Goal: Transaction & Acquisition: Purchase product/service

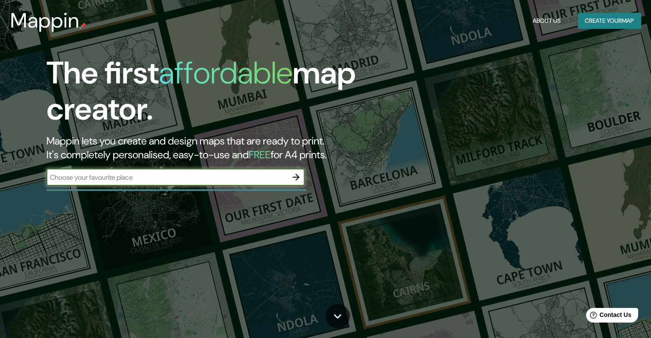
click at [236, 180] on input "text" at bounding box center [166, 178] width 241 height 10
type input "[GEOGRAPHIC_DATA]"
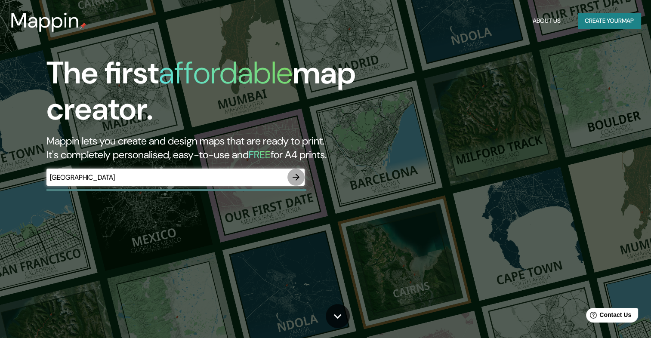
click at [293, 174] on icon "button" at bounding box center [296, 177] width 10 height 10
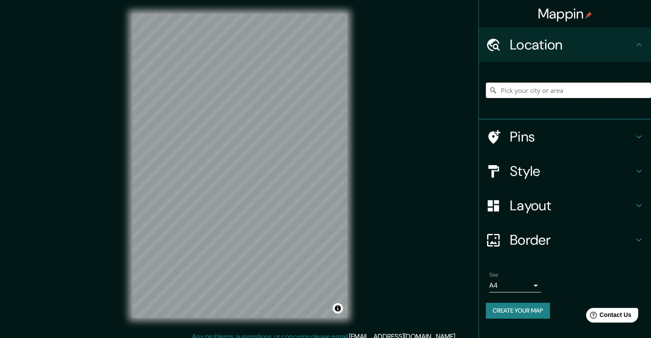
click at [530, 94] on input "Pick your city or area" at bounding box center [568, 90] width 165 height 15
click at [577, 92] on input "Pick your city or area" at bounding box center [568, 90] width 165 height 15
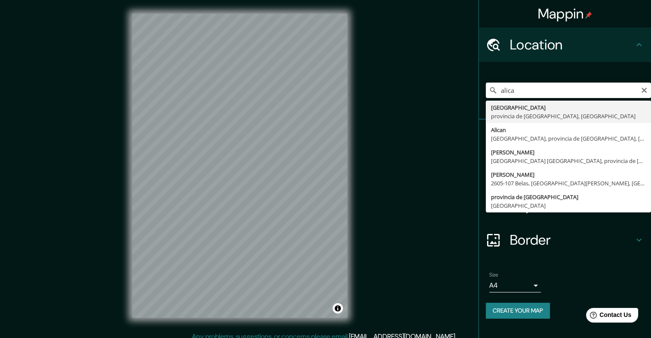
type input "[GEOGRAPHIC_DATA], provincia de [GEOGRAPHIC_DATA], [GEOGRAPHIC_DATA]"
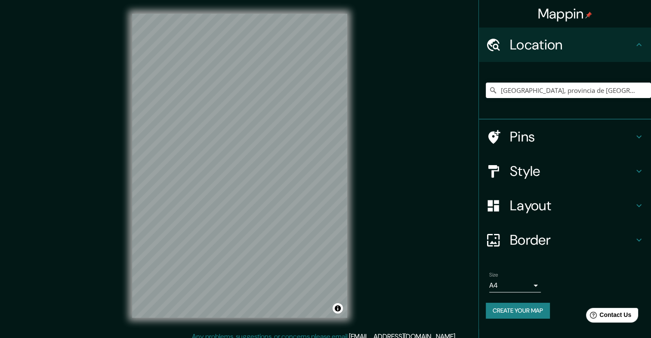
click at [637, 172] on icon at bounding box center [639, 171] width 10 height 10
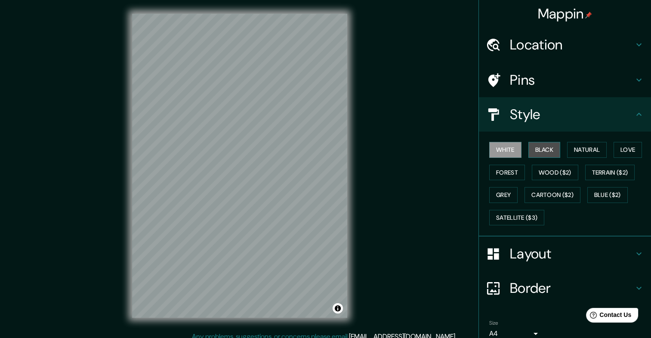
click at [544, 148] on button "Black" at bounding box center [544, 150] width 32 height 16
click at [589, 156] on button "Natural" at bounding box center [587, 150] width 40 height 16
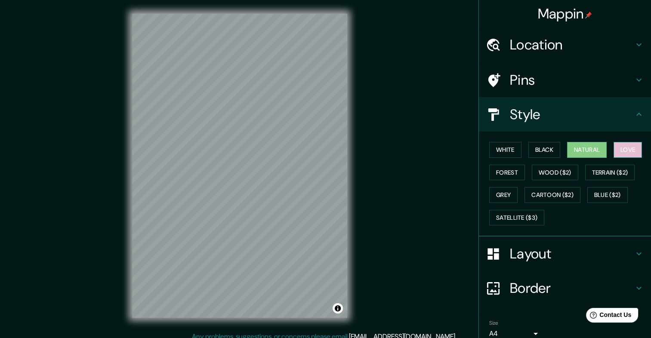
click at [614, 150] on button "Love" at bounding box center [628, 150] width 28 height 16
click at [506, 169] on button "Forest" at bounding box center [507, 173] width 36 height 16
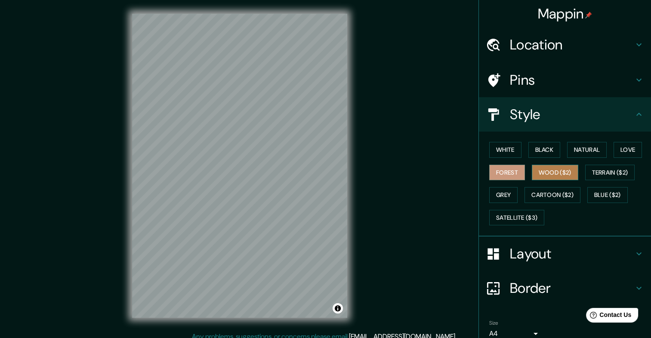
click at [537, 176] on button "Wood ($2)" at bounding box center [555, 173] width 46 height 16
click at [501, 147] on button "White" at bounding box center [505, 150] width 32 height 16
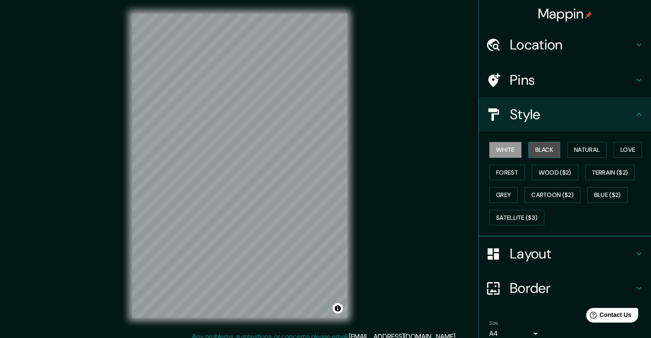
click at [546, 151] on button "Black" at bounding box center [544, 150] width 32 height 16
click at [501, 194] on button "Grey" at bounding box center [503, 195] width 28 height 16
click at [500, 155] on button "White" at bounding box center [505, 150] width 32 height 16
click at [602, 247] on h4 "Layout" at bounding box center [572, 253] width 124 height 17
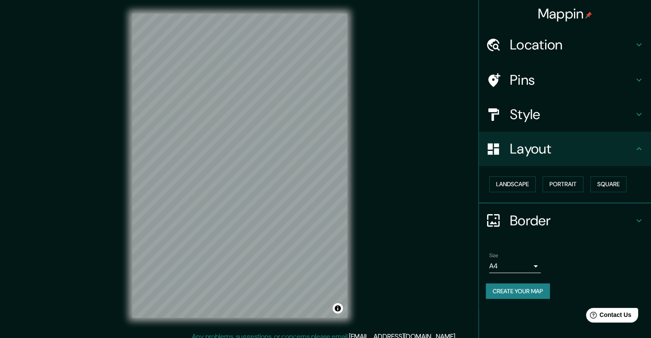
click at [642, 216] on icon at bounding box center [639, 221] width 10 height 10
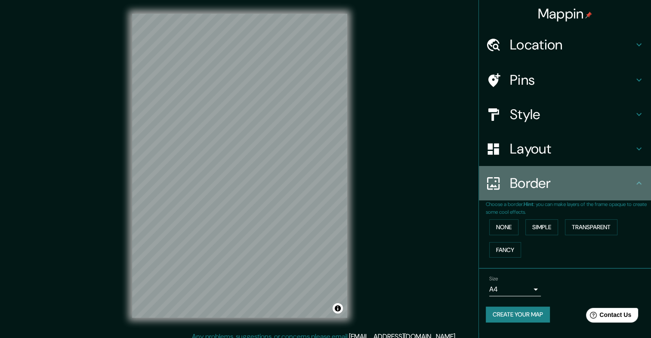
click at [640, 186] on icon at bounding box center [639, 183] width 10 height 10
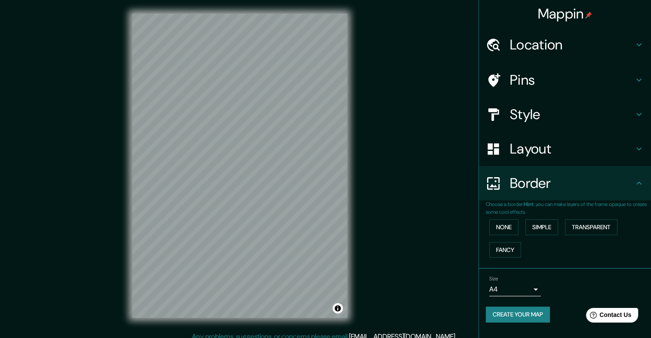
click at [644, 80] on icon at bounding box center [639, 80] width 10 height 10
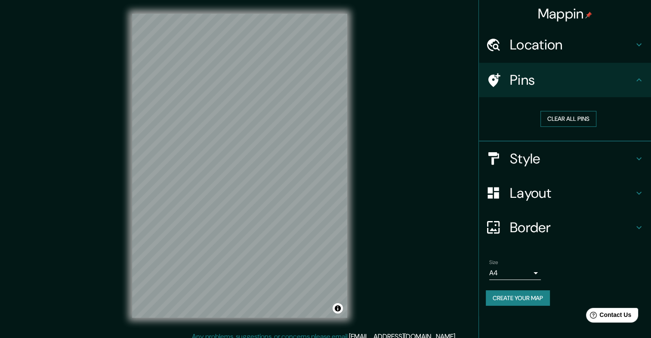
click at [580, 115] on button "Clear all pins" at bounding box center [568, 119] width 56 height 16
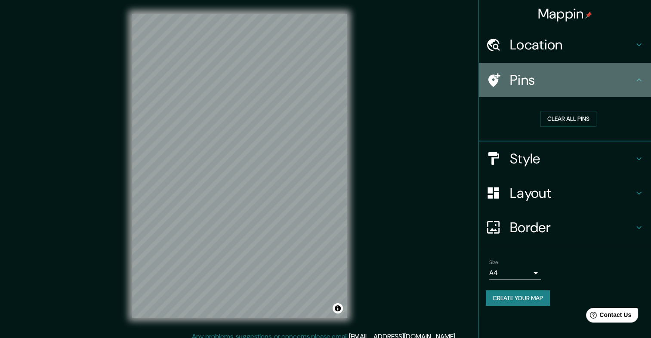
click at [504, 79] on div at bounding box center [498, 80] width 24 height 15
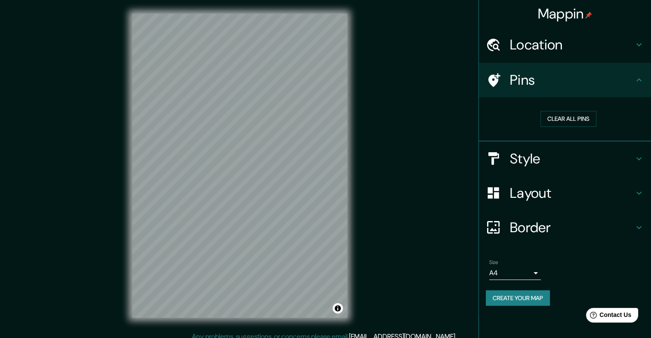
scroll to position [7, 0]
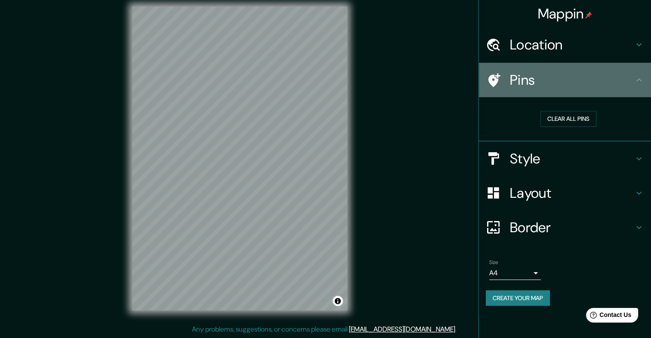
click at [639, 78] on icon at bounding box center [639, 80] width 10 height 10
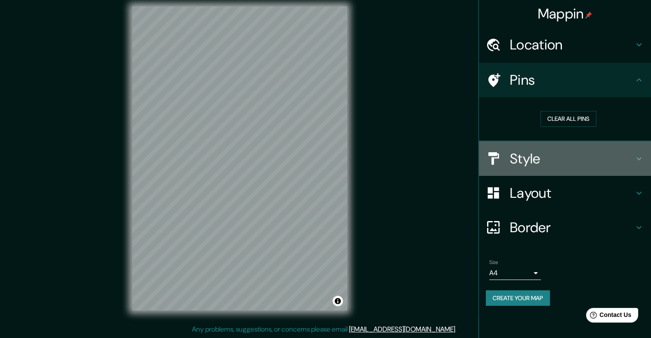
click at [616, 161] on h4 "Style" at bounding box center [572, 158] width 124 height 17
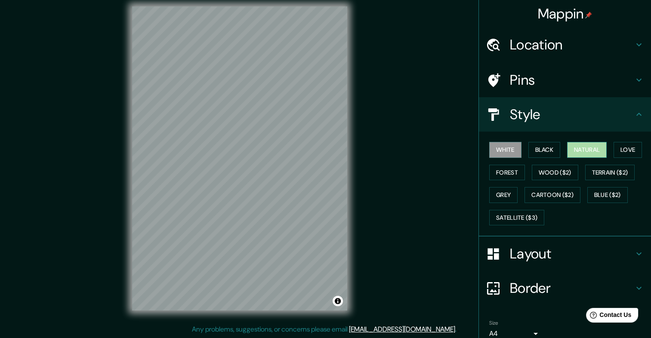
click at [584, 154] on button "Natural" at bounding box center [587, 150] width 40 height 16
click at [623, 154] on button "Love" at bounding box center [628, 150] width 28 height 16
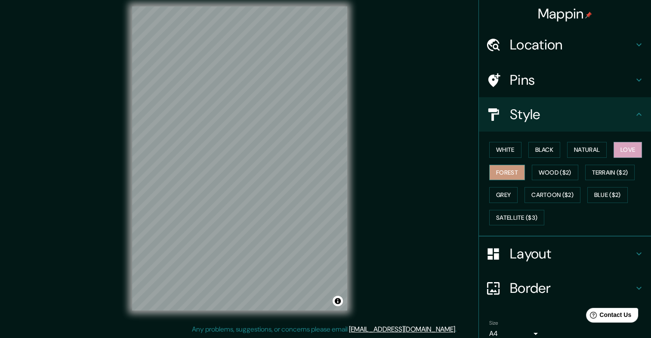
click at [508, 176] on button "Forest" at bounding box center [507, 173] width 36 height 16
click at [501, 195] on button "Grey" at bounding box center [503, 195] width 28 height 16
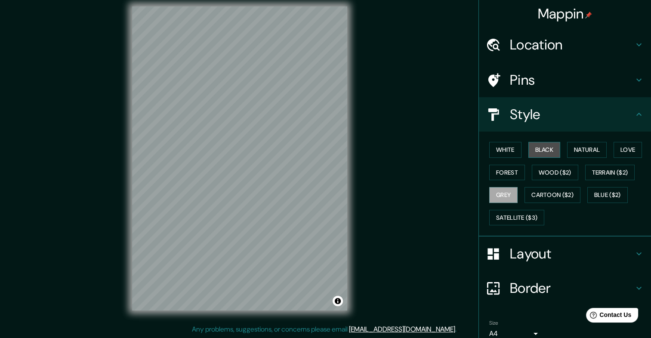
click at [532, 156] on button "Black" at bounding box center [544, 150] width 32 height 16
click at [504, 150] on button "White" at bounding box center [505, 150] width 32 height 16
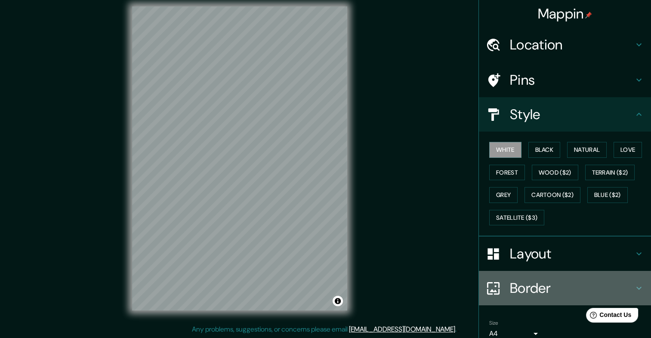
click at [545, 288] on h4 "Border" at bounding box center [572, 288] width 124 height 17
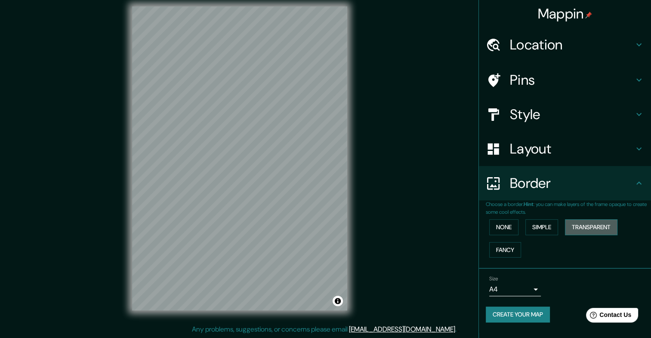
click at [589, 225] on button "Transparent" at bounding box center [591, 227] width 53 height 16
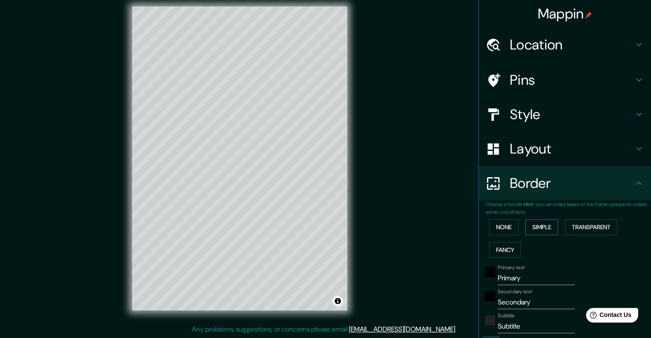
click at [537, 225] on button "Simple" at bounding box center [541, 227] width 33 height 16
click at [500, 232] on button "None" at bounding box center [503, 227] width 29 height 16
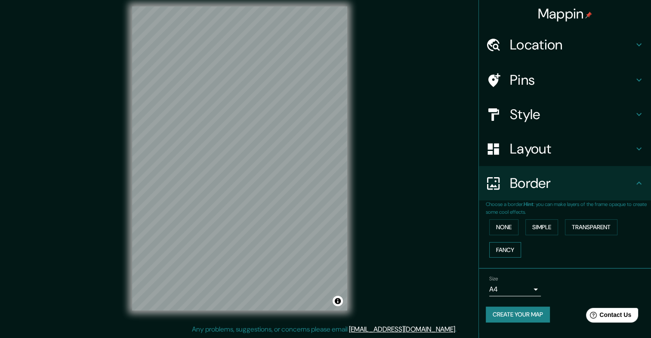
click at [497, 252] on button "Fancy" at bounding box center [505, 250] width 32 height 16
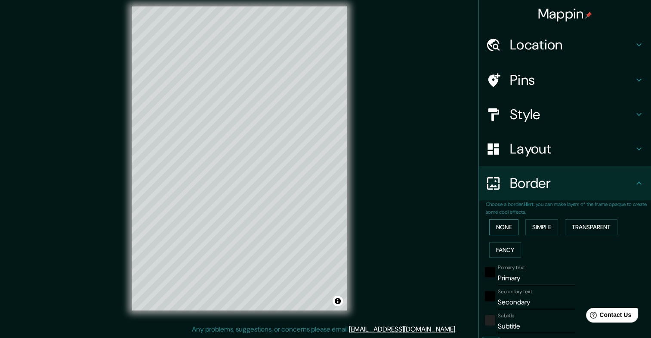
click at [503, 230] on button "None" at bounding box center [503, 227] width 29 height 16
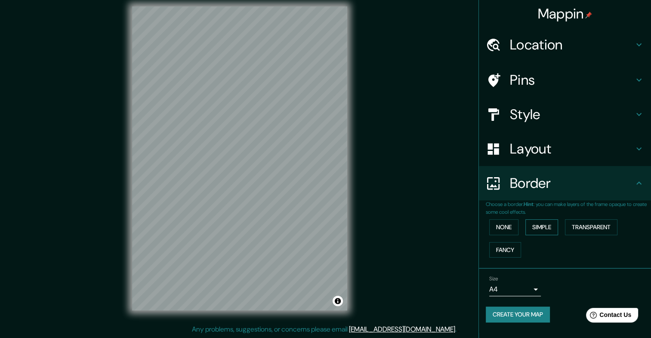
click at [540, 228] on button "Simple" at bounding box center [541, 227] width 33 height 16
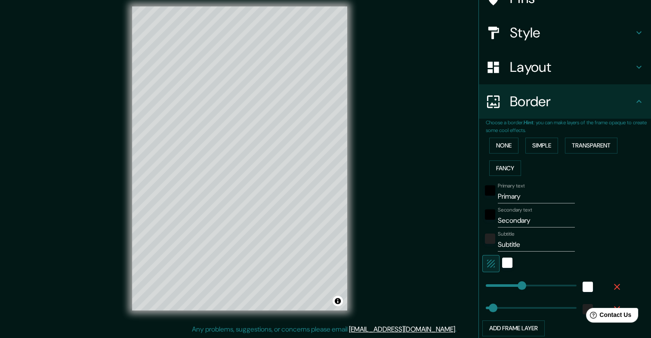
scroll to position [84, 0]
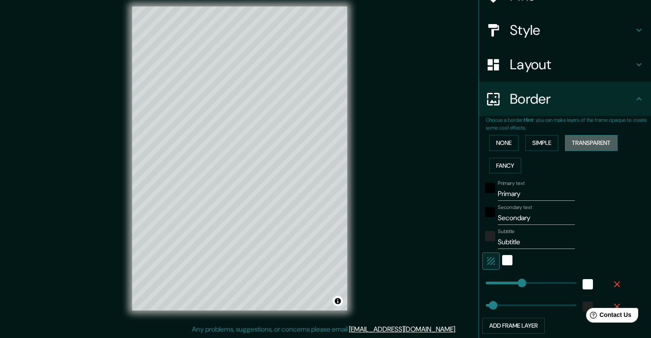
click at [594, 146] on button "Transparent" at bounding box center [591, 143] width 53 height 16
click at [596, 141] on button "Transparent" at bounding box center [591, 143] width 53 height 16
click at [542, 140] on button "Simple" at bounding box center [541, 143] width 33 height 16
click at [606, 140] on button "Transparent" at bounding box center [591, 143] width 53 height 16
type input "0"
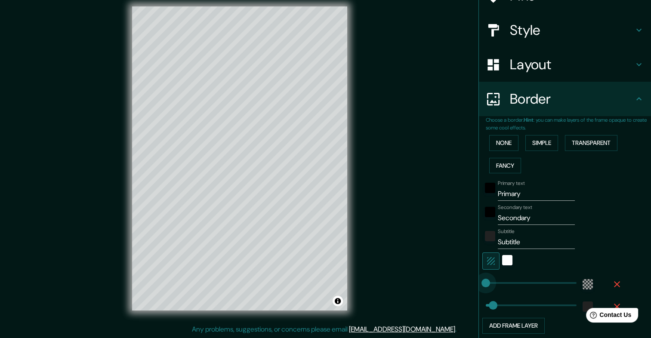
drag, startPoint x: 522, startPoint y: 283, endPoint x: 479, endPoint y: 280, distance: 43.6
type input "139"
drag, startPoint x: 480, startPoint y: 279, endPoint x: 504, endPoint y: 287, distance: 25.2
type input "131"
type input "91"
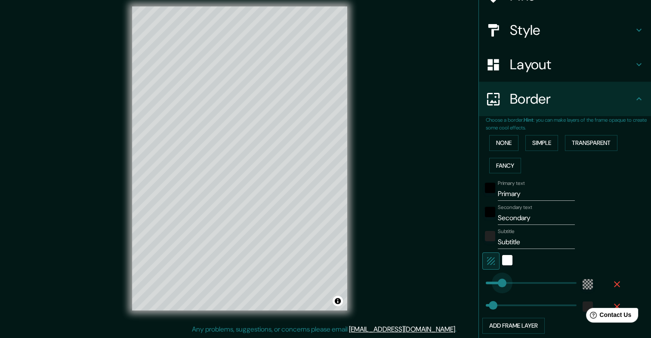
drag, startPoint x: 503, startPoint y: 286, endPoint x: 496, endPoint y: 286, distance: 6.9
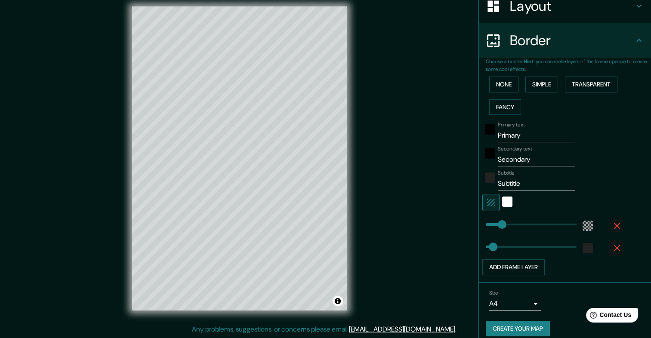
scroll to position [150, 0]
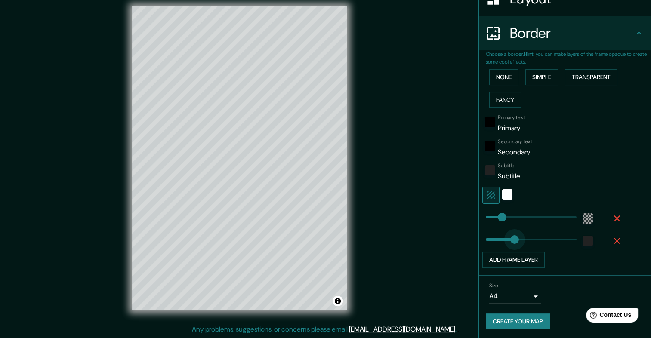
type input "172"
drag, startPoint x: 488, startPoint y: 238, endPoint x: 510, endPoint y: 241, distance: 23.0
type input "22"
drag, startPoint x: 508, startPoint y: 237, endPoint x: 483, endPoint y: 241, distance: 24.8
type input "13"
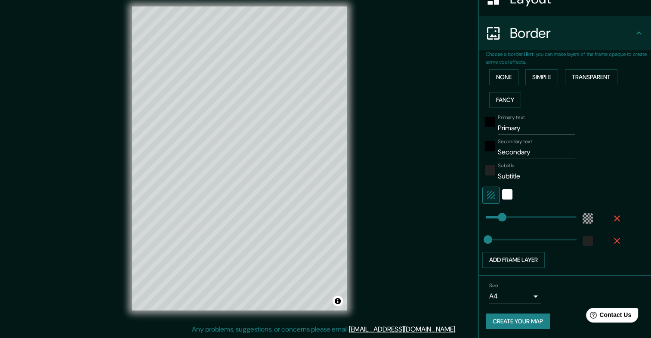
scroll to position [0, 0]
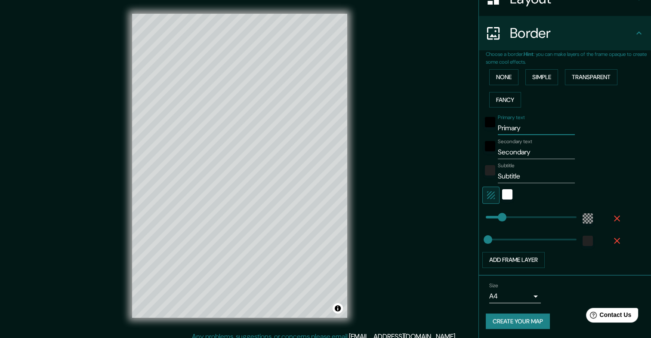
drag, startPoint x: 531, startPoint y: 130, endPoint x: 447, endPoint y: 137, distance: 84.2
click at [447, 137] on div "Mappin Location [GEOGRAPHIC_DATA], provincia de [GEOGRAPHIC_DATA], [GEOGRAPHIC_…" at bounding box center [325, 173] width 651 height 346
click at [527, 176] on input "Subtitle" at bounding box center [536, 177] width 77 height 14
drag, startPoint x: 529, startPoint y: 131, endPoint x: 433, endPoint y: 141, distance: 96.5
click at [433, 141] on div "Mappin Location [GEOGRAPHIC_DATA], provincia de [GEOGRAPHIC_DATA], [GEOGRAPHIC_…" at bounding box center [325, 173] width 651 height 346
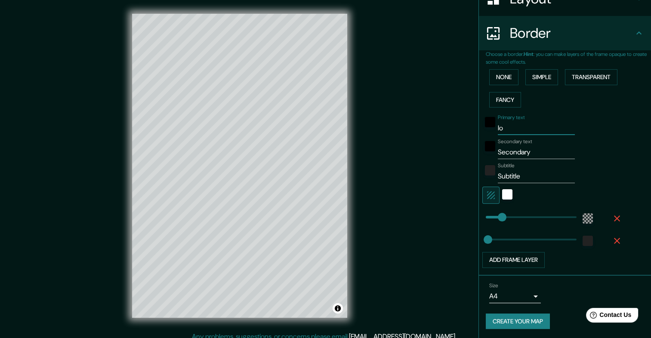
type input "l"
type input "ONNE"
click at [542, 153] on input "Secondary" at bounding box center [536, 152] width 77 height 14
type input "S"
type input "CODE"
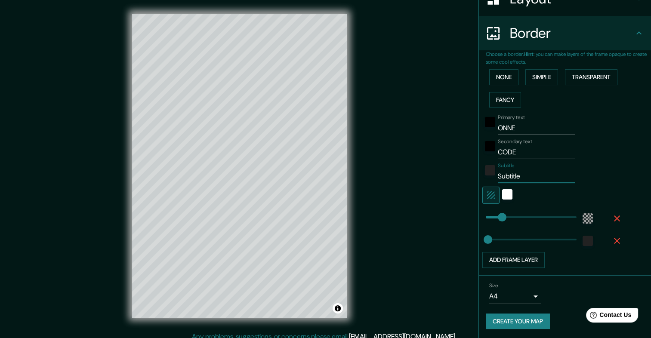
drag, startPoint x: 516, startPoint y: 178, endPoint x: 469, endPoint y: 182, distance: 46.6
click at [469, 182] on div "Mappin Location [GEOGRAPHIC_DATA], provincia de [GEOGRAPHIC_DATA], [GEOGRAPHIC_…" at bounding box center [325, 173] width 651 height 346
click at [507, 176] on input "Subtitle" at bounding box center [536, 177] width 77 height 14
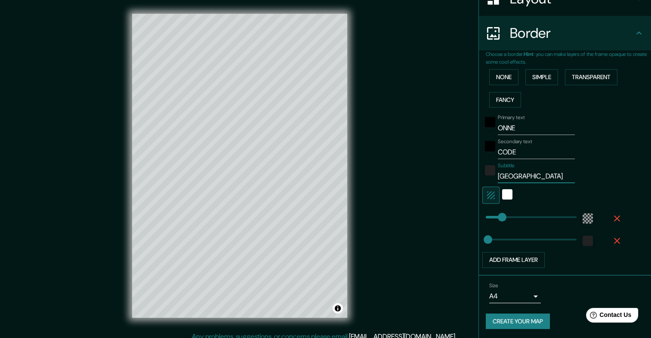
type input "[GEOGRAPHIC_DATA]"
click at [523, 149] on input "CODE" at bounding box center [536, 152] width 77 height 14
drag, startPoint x: 522, startPoint y: 128, endPoint x: 427, endPoint y: 131, distance: 94.7
click at [427, 131] on div "Mappin Location [GEOGRAPHIC_DATA], provincia de [GEOGRAPHIC_DATA], [GEOGRAPHIC_…" at bounding box center [325, 173] width 651 height 346
click at [521, 128] on input "LOCAL" at bounding box center [536, 128] width 77 height 14
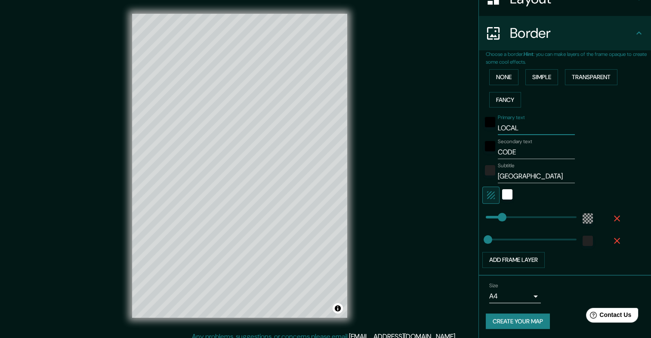
type input "LOCAL"
click at [498, 149] on input "CODE" at bounding box center [536, 152] width 77 height 14
click at [606, 176] on div "Subtitle [GEOGRAPHIC_DATA]" at bounding box center [552, 173] width 141 height 21
click at [500, 151] on input "ONNECODE" at bounding box center [536, 152] width 77 height 14
type input "ONECODE"
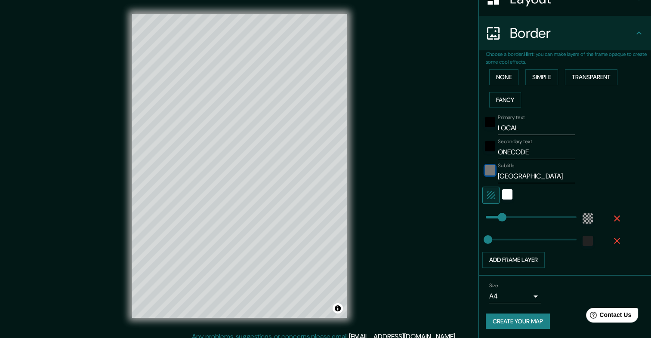
click at [485, 170] on div "color-222222" at bounding box center [490, 170] width 10 height 10
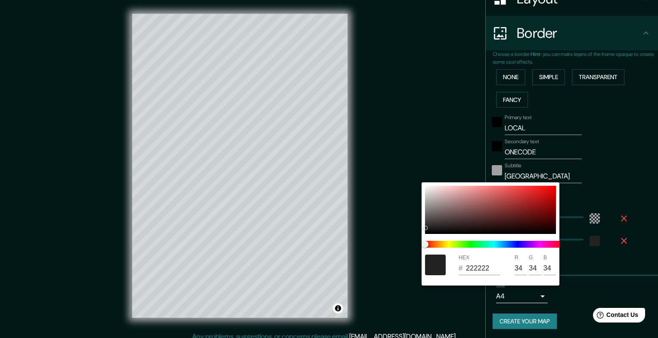
click at [485, 170] on div at bounding box center [329, 169] width 658 height 338
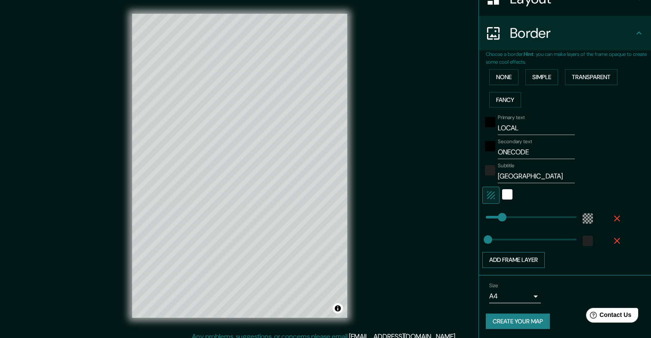
click at [516, 260] on button "Add frame layer" at bounding box center [513, 260] width 62 height 16
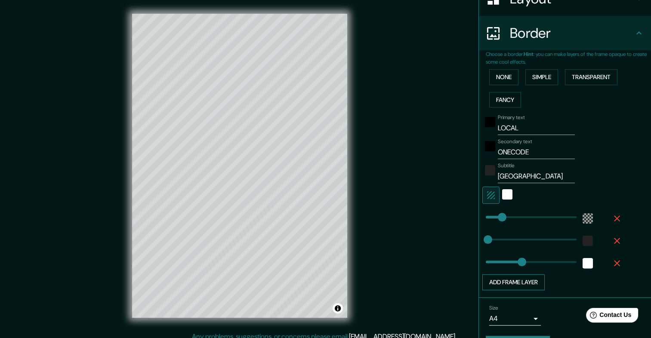
click at [518, 260] on span at bounding box center [522, 262] width 9 height 9
click at [513, 281] on button "Add frame layer" at bounding box center [513, 283] width 62 height 16
click at [612, 264] on icon "button" at bounding box center [617, 263] width 10 height 10
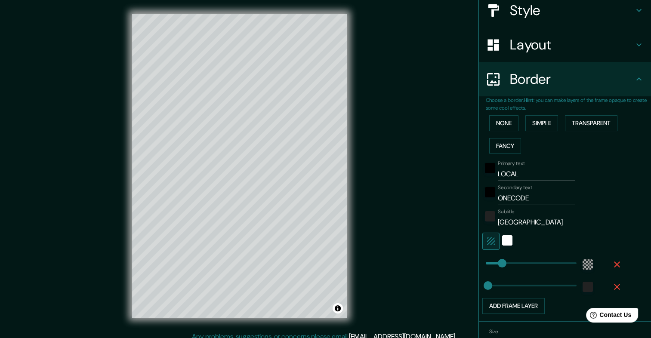
scroll to position [98, 0]
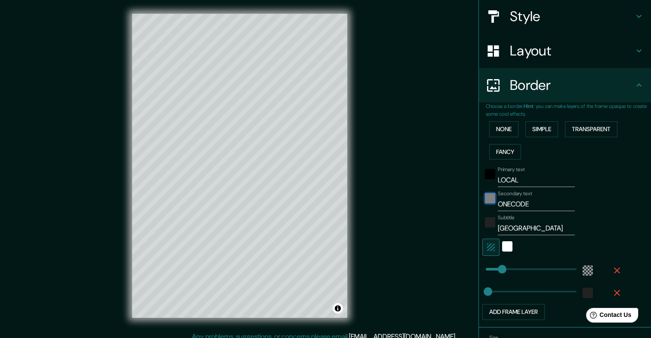
click at [485, 200] on div "black" at bounding box center [490, 198] width 10 height 10
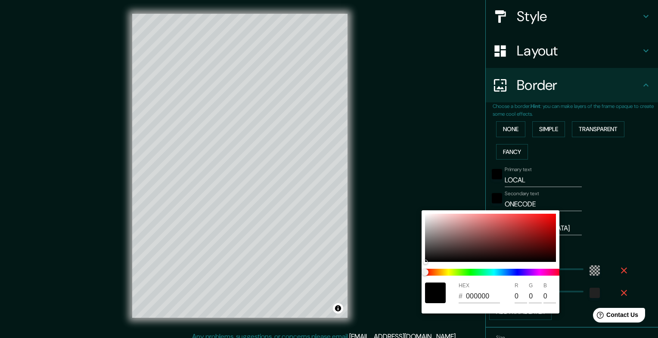
click at [457, 184] on div at bounding box center [329, 169] width 658 height 338
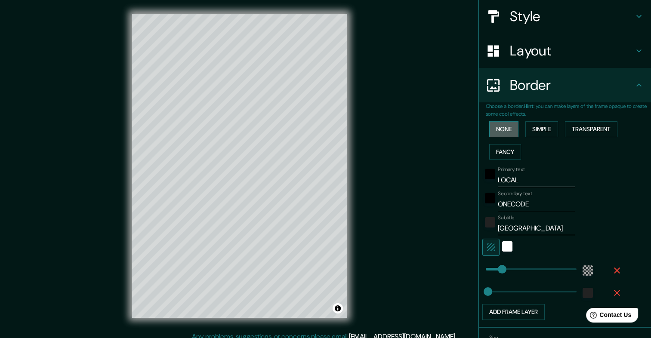
click at [496, 130] on button "None" at bounding box center [503, 129] width 29 height 16
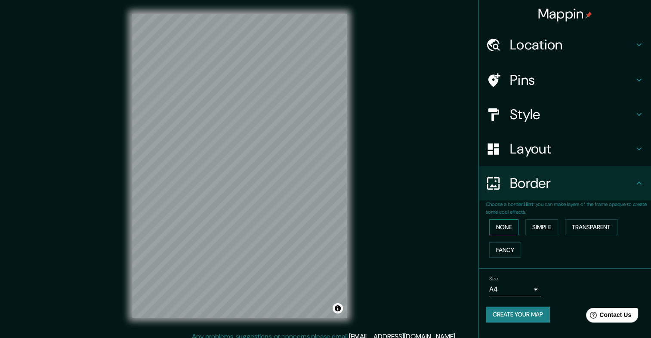
scroll to position [7, 0]
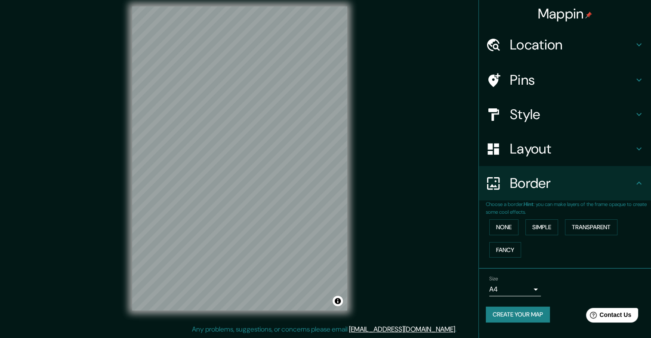
click at [634, 83] on icon at bounding box center [639, 80] width 10 height 10
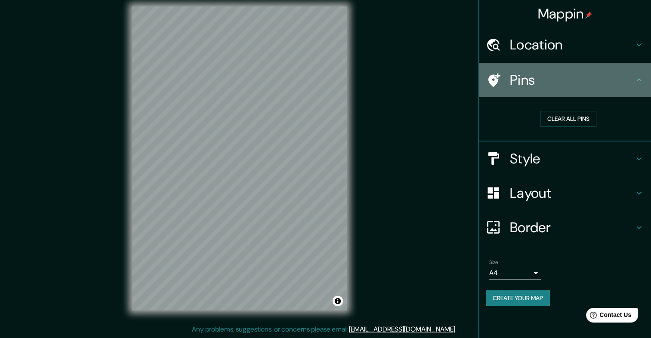
click at [503, 82] on div at bounding box center [498, 80] width 24 height 15
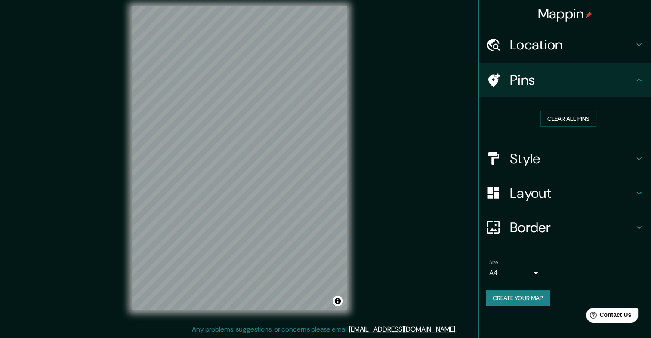
click at [632, 37] on h4 "Location" at bounding box center [572, 44] width 124 height 17
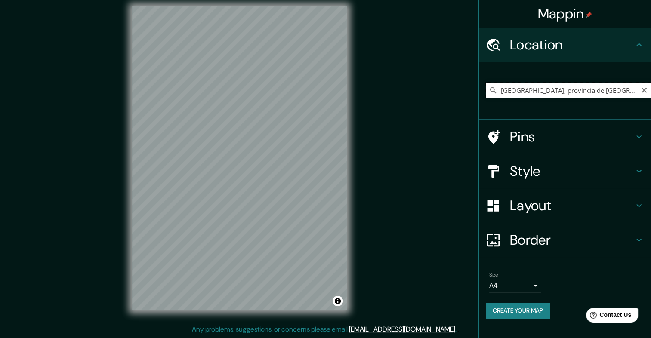
click at [632, 89] on input "[GEOGRAPHIC_DATA], provincia de [GEOGRAPHIC_DATA], [GEOGRAPHIC_DATA]" at bounding box center [568, 90] width 165 height 15
drag, startPoint x: 632, startPoint y: 89, endPoint x: 494, endPoint y: 99, distance: 137.7
click at [494, 99] on div "[GEOGRAPHIC_DATA], provincia de [GEOGRAPHIC_DATA], [GEOGRAPHIC_DATA]" at bounding box center [568, 90] width 165 height 43
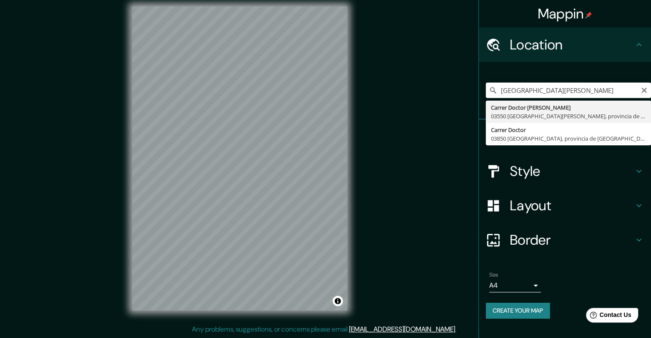
type input "Carrer Doctor [PERSON_NAME], 03550 [GEOGRAPHIC_DATA][PERSON_NAME], [GEOGRAPHIC_…"
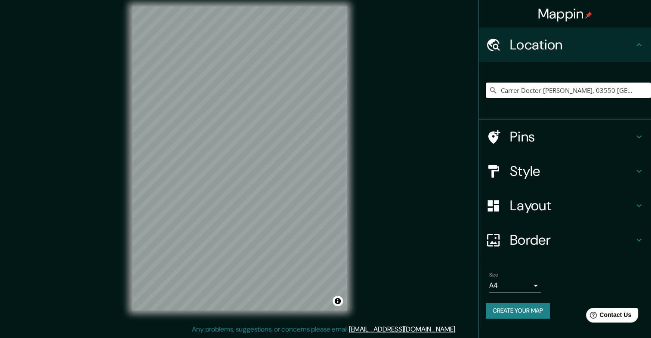
scroll to position [0, 0]
click at [528, 134] on h4 "Pins" at bounding box center [572, 136] width 124 height 17
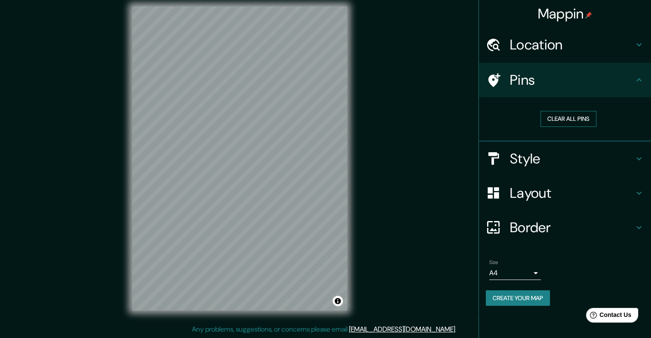
click at [566, 120] on button "Clear all pins" at bounding box center [568, 119] width 56 height 16
click at [627, 156] on h4 "Style" at bounding box center [572, 158] width 124 height 17
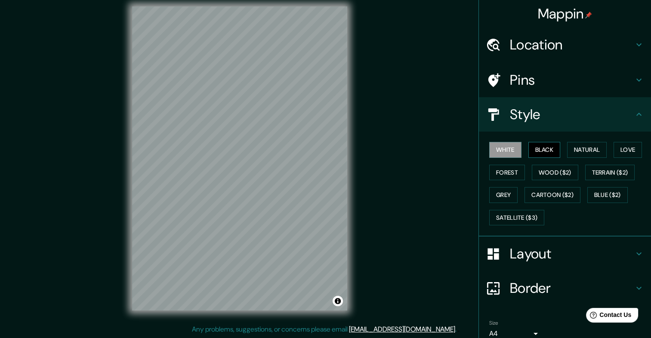
click at [537, 152] on button "Black" at bounding box center [544, 150] width 32 height 16
click at [578, 151] on button "Natural" at bounding box center [587, 150] width 40 height 16
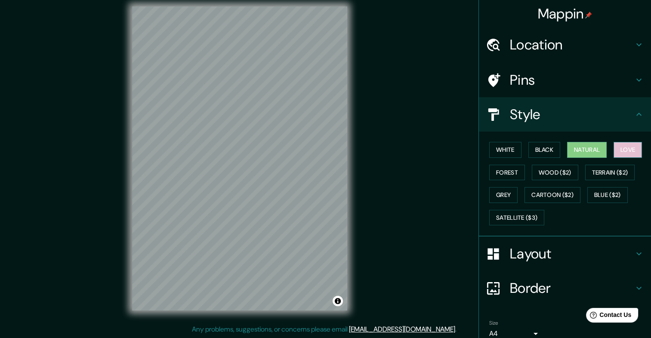
click at [621, 147] on button "Love" at bounding box center [628, 150] width 28 height 16
click at [503, 173] on button "Forest" at bounding box center [507, 173] width 36 height 16
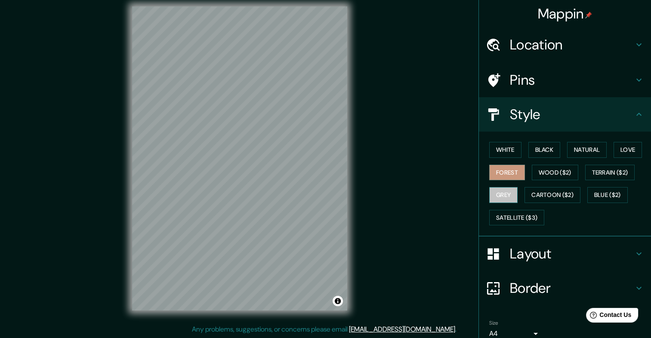
click at [499, 187] on button "Grey" at bounding box center [503, 195] width 28 height 16
click at [508, 145] on button "White" at bounding box center [505, 150] width 32 height 16
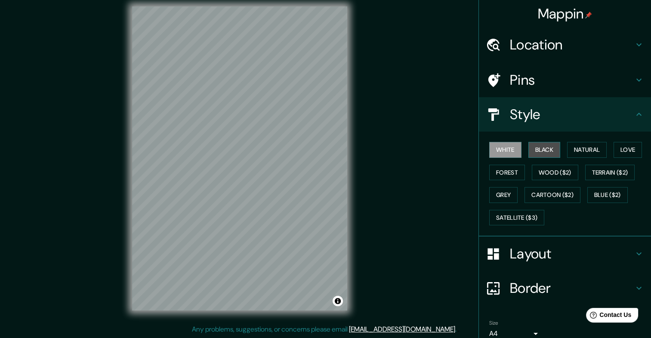
click at [547, 152] on button "Black" at bounding box center [544, 150] width 32 height 16
click at [499, 148] on button "White" at bounding box center [505, 150] width 32 height 16
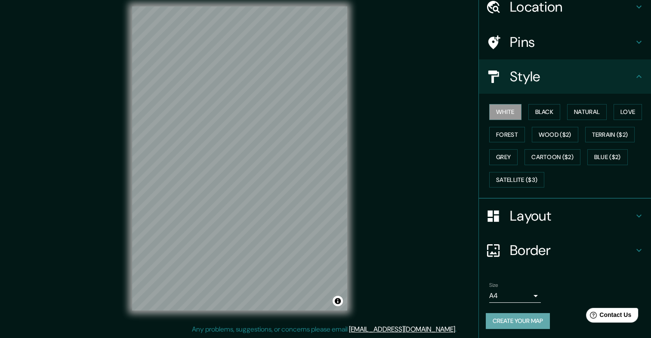
click at [507, 318] on button "Create your map" at bounding box center [518, 321] width 64 height 16
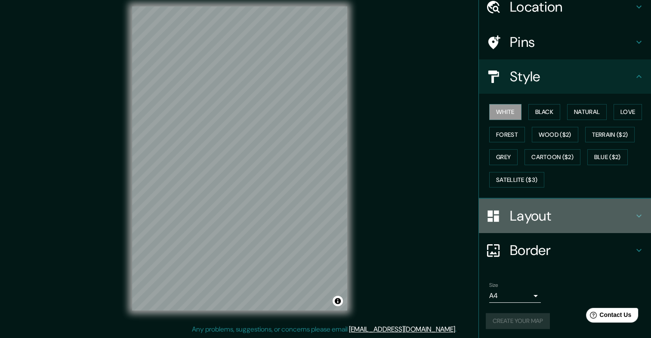
click at [623, 214] on h4 "Layout" at bounding box center [572, 215] width 124 height 17
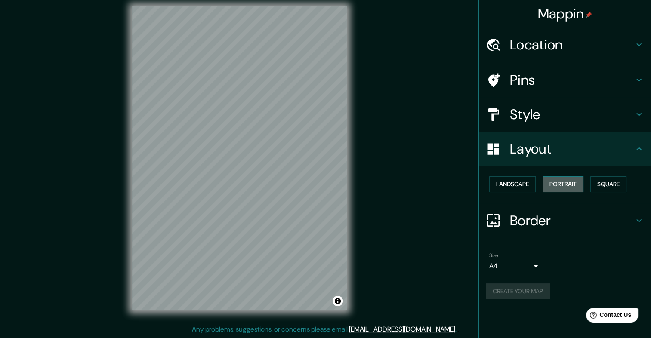
click at [548, 182] on button "Portrait" at bounding box center [563, 184] width 41 height 16
click at [511, 182] on button "Landscape" at bounding box center [512, 184] width 46 height 16
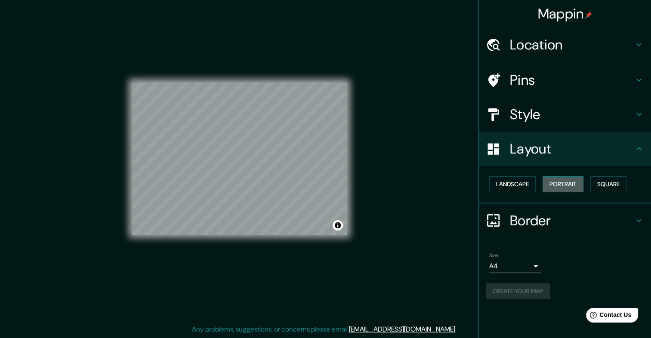
click at [547, 187] on button "Portrait" at bounding box center [563, 184] width 41 height 16
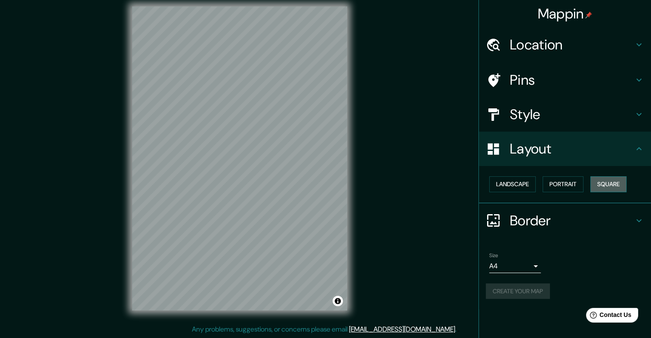
click at [606, 187] on button "Square" at bounding box center [608, 184] width 36 height 16
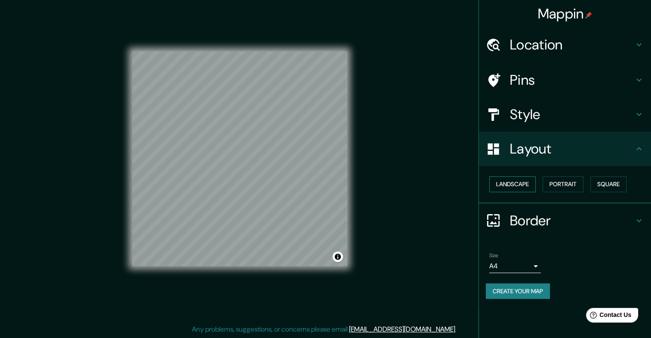
click at [518, 178] on button "Landscape" at bounding box center [512, 184] width 46 height 16
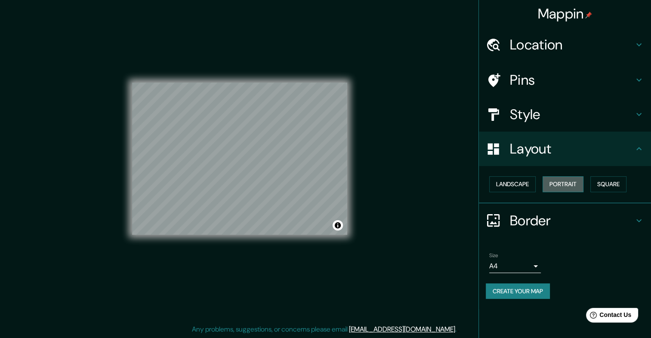
click at [558, 182] on button "Portrait" at bounding box center [563, 184] width 41 height 16
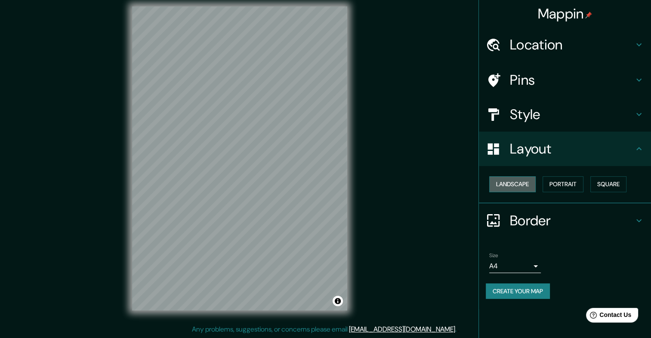
click at [515, 182] on button "Landscape" at bounding box center [512, 184] width 46 height 16
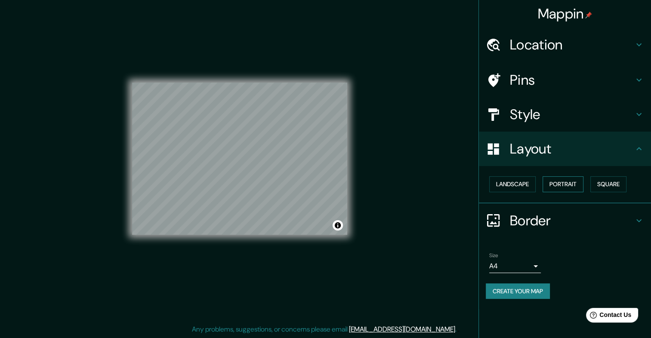
click at [566, 184] on button "Portrait" at bounding box center [563, 184] width 41 height 16
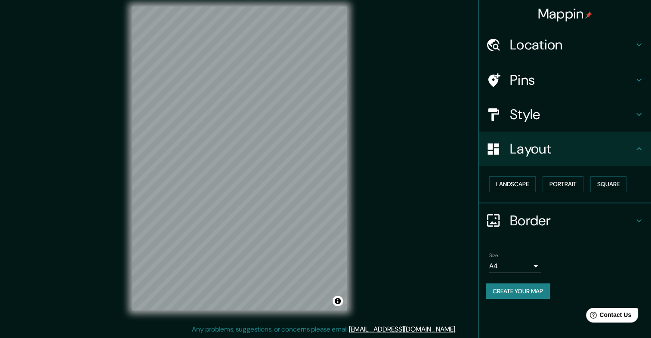
click at [528, 292] on button "Create your map" at bounding box center [518, 292] width 64 height 16
drag, startPoint x: 651, startPoint y: 231, endPoint x: 650, endPoint y: 250, distance: 18.9
click at [650, 250] on ul "Location [GEOGRAPHIC_DATA][PERSON_NAME], 03550 [GEOGRAPHIC_DATA][PERSON_NAME], …" at bounding box center [565, 169] width 172 height 282
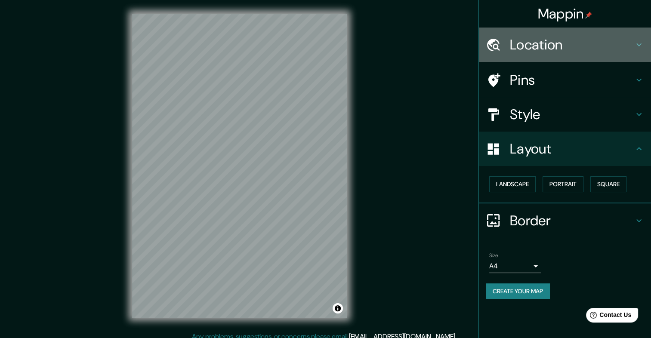
click at [535, 52] on h4 "Location" at bounding box center [572, 44] width 124 height 17
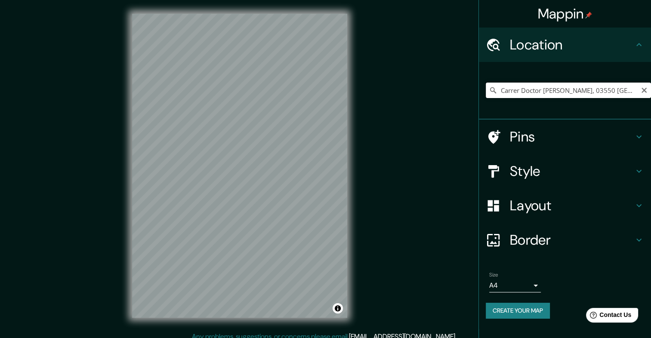
click at [594, 93] on input "Carrer Doctor [PERSON_NAME], 03550 [GEOGRAPHIC_DATA][PERSON_NAME], [GEOGRAPHIC_…" at bounding box center [568, 90] width 165 height 15
click at [628, 94] on input "Carrer Doctor [PERSON_NAME], 03550 [GEOGRAPHIC_DATA][PERSON_NAME], [GEOGRAPHIC_…" at bounding box center [568, 90] width 165 height 15
